Goal: Information Seeking & Learning: Learn about a topic

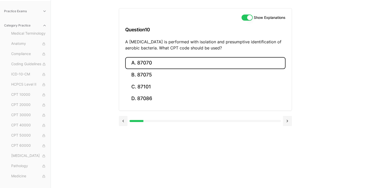
click at [148, 61] on button "A. 87070" at bounding box center [205, 63] width 160 height 12
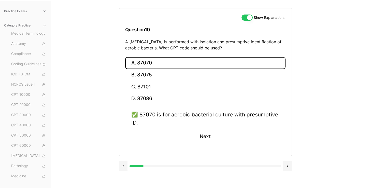
click at [246, 18] on button "Show Explanations" at bounding box center [247, 18] width 11 height 6
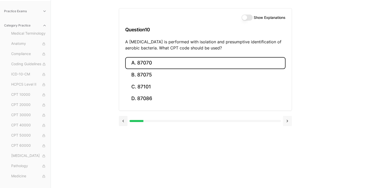
click at [291, 119] on button at bounding box center [287, 121] width 9 height 10
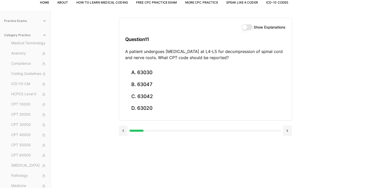
scroll to position [41, 0]
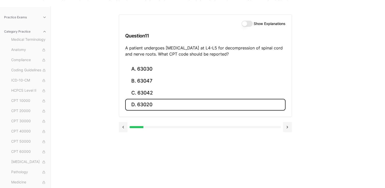
click at [155, 104] on button "D. 63020" at bounding box center [205, 105] width 160 height 12
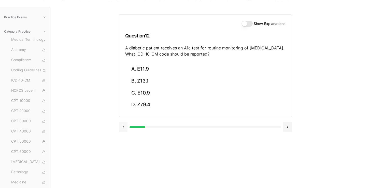
click at [122, 127] on button at bounding box center [123, 127] width 9 height 10
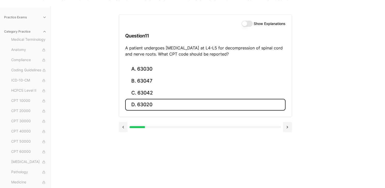
click at [249, 23] on button "Show Explanations" at bounding box center [247, 24] width 11 height 6
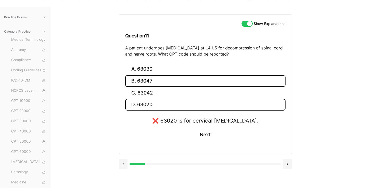
click at [188, 80] on button "B. 63047" at bounding box center [205, 81] width 160 height 12
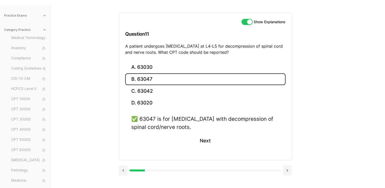
scroll to position [47, 0]
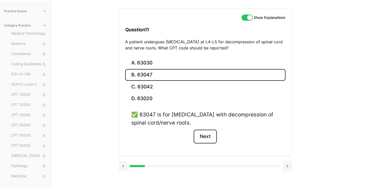
click at [205, 136] on button "Next" at bounding box center [205, 137] width 23 height 14
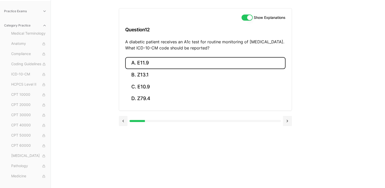
click at [149, 62] on button "A. E11.9" at bounding box center [205, 63] width 160 height 12
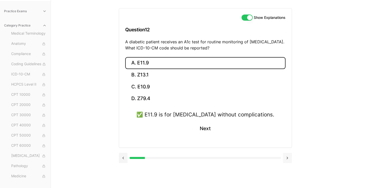
click at [289, 160] on button at bounding box center [287, 158] width 9 height 10
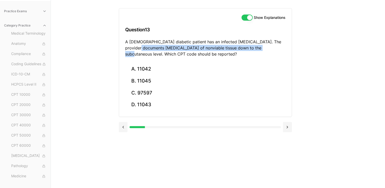
drag, startPoint x: 125, startPoint y: 47, endPoint x: 249, endPoint y: 49, distance: 124.5
click at [249, 49] on div "Show Explanations Question 13 A [DEMOGRAPHIC_DATA] diabetic patient has an infe…" at bounding box center [205, 35] width 173 height 55
copy p "[MEDICAL_DATA] of nonviable tissue down to the subcutaneous level"
click at [250, 18] on button "Show Explanations" at bounding box center [247, 18] width 11 height 6
click at [248, 18] on button "Show Explanations" at bounding box center [247, 18] width 11 height 6
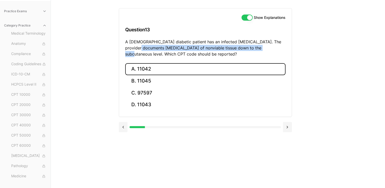
click at [152, 67] on button "A. 11042" at bounding box center [205, 69] width 160 height 12
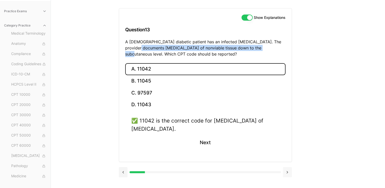
click at [284, 171] on button at bounding box center [287, 172] width 9 height 10
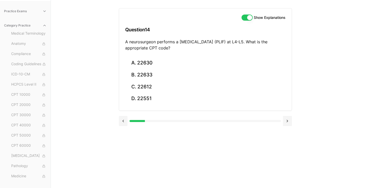
click at [252, 18] on button "Show Explanations" at bounding box center [247, 18] width 11 height 6
click at [251, 16] on button "Show Explanations" at bounding box center [247, 18] width 11 height 6
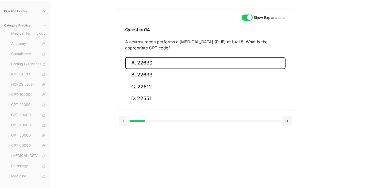
click at [145, 61] on button "A. 22630" at bounding box center [205, 63] width 160 height 12
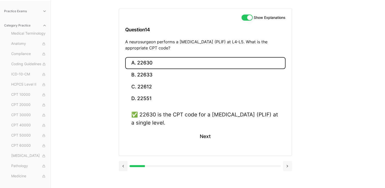
click at [289, 165] on button at bounding box center [287, 166] width 9 height 10
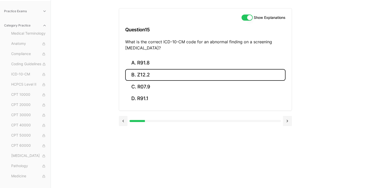
click at [165, 70] on button "B. Z12.2" at bounding box center [205, 75] width 160 height 12
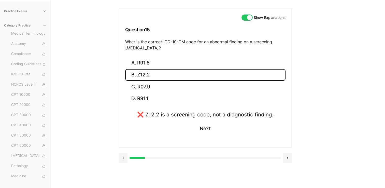
click at [1, 101] on div "Category Practice Medical Terminology Anatomy Compliance Coding Guidelines ICD-…" at bounding box center [25, 116] width 51 height 194
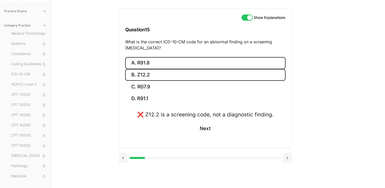
click at [142, 65] on button "A. R91.8" at bounding box center [205, 63] width 160 height 12
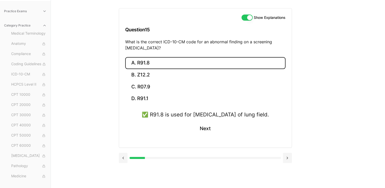
drag, startPoint x: 286, startPoint y: 136, endPoint x: 237, endPoint y: 138, distance: 49.4
click at [237, 138] on div "A. R91.8 B. Z12.2 C. R07.9 D. R91.1 ✅ R91.8 is used for [MEDICAL_DATA] of lung …" at bounding box center [205, 102] width 173 height 91
click at [213, 135] on button "Next" at bounding box center [205, 129] width 23 height 14
